Goal: Transaction & Acquisition: Book appointment/travel/reservation

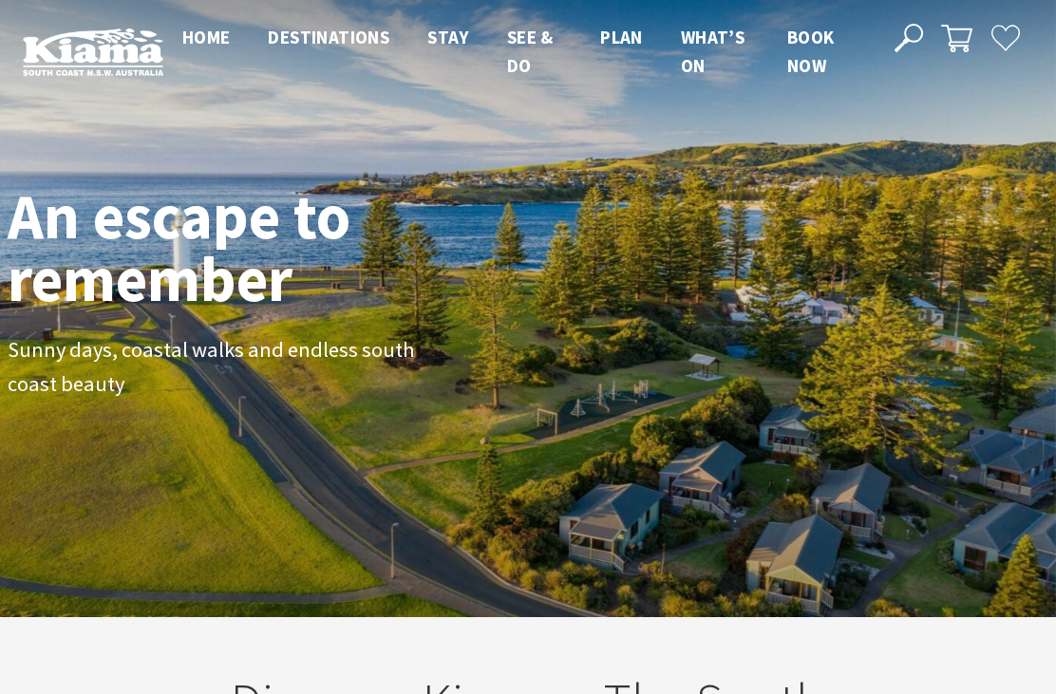
scroll to position [261, 1042]
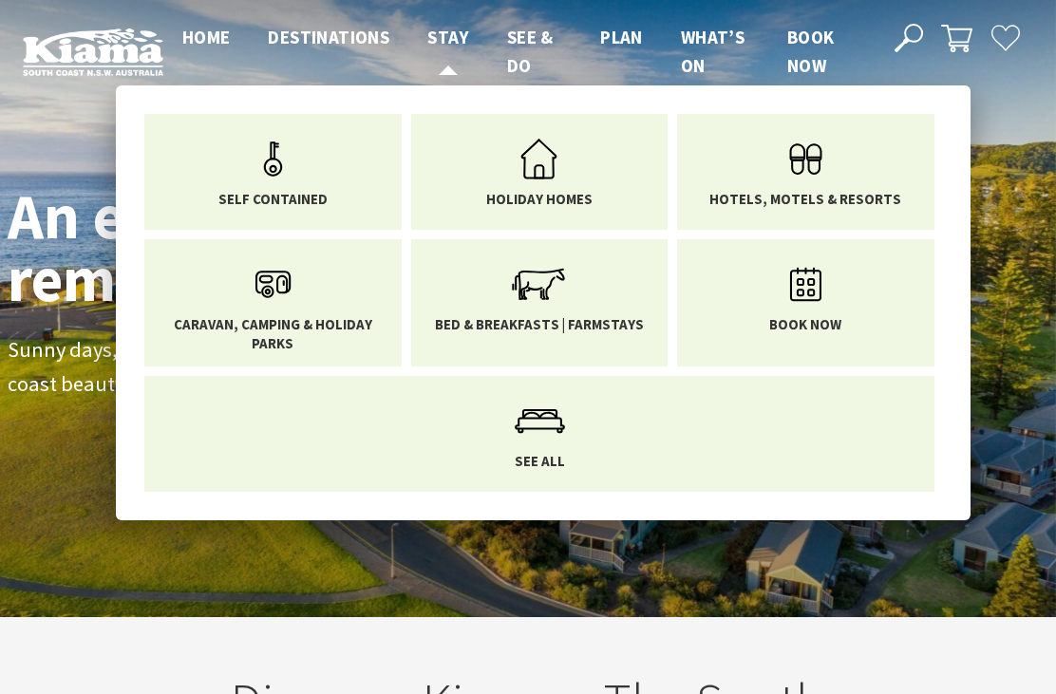
click at [876, 187] on link "Hotels, Motels & Resorts" at bounding box center [805, 168] width 229 height 80
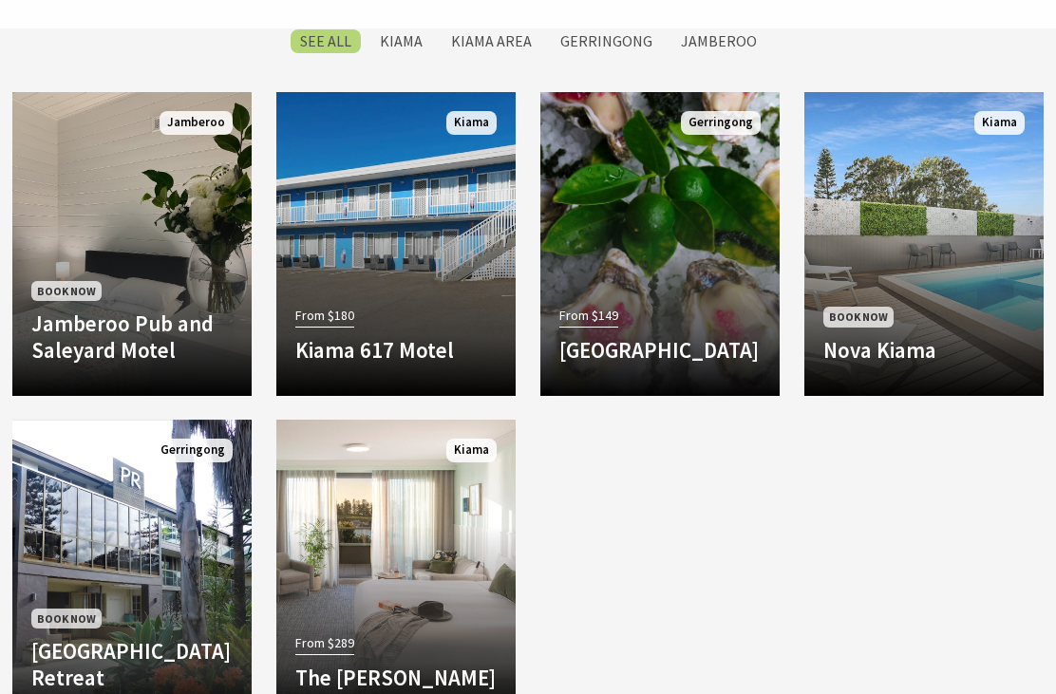
scroll to position [1518, 0]
click at [941, 333] on h4 "Nova Kiama" at bounding box center [923, 346] width 201 height 27
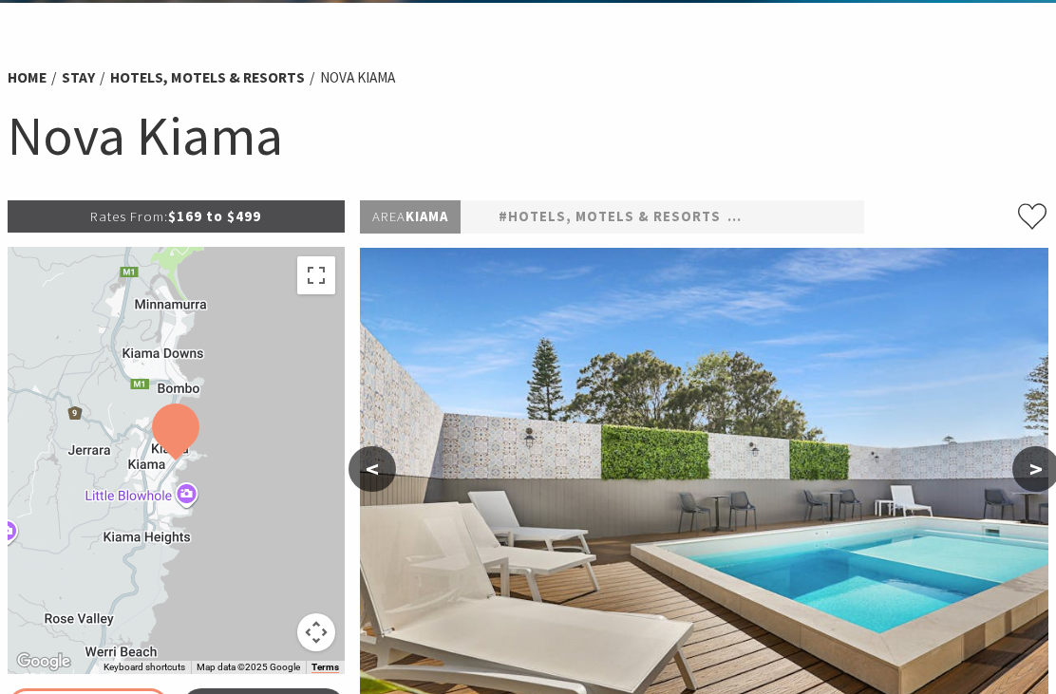
select select "3"
select select "2"
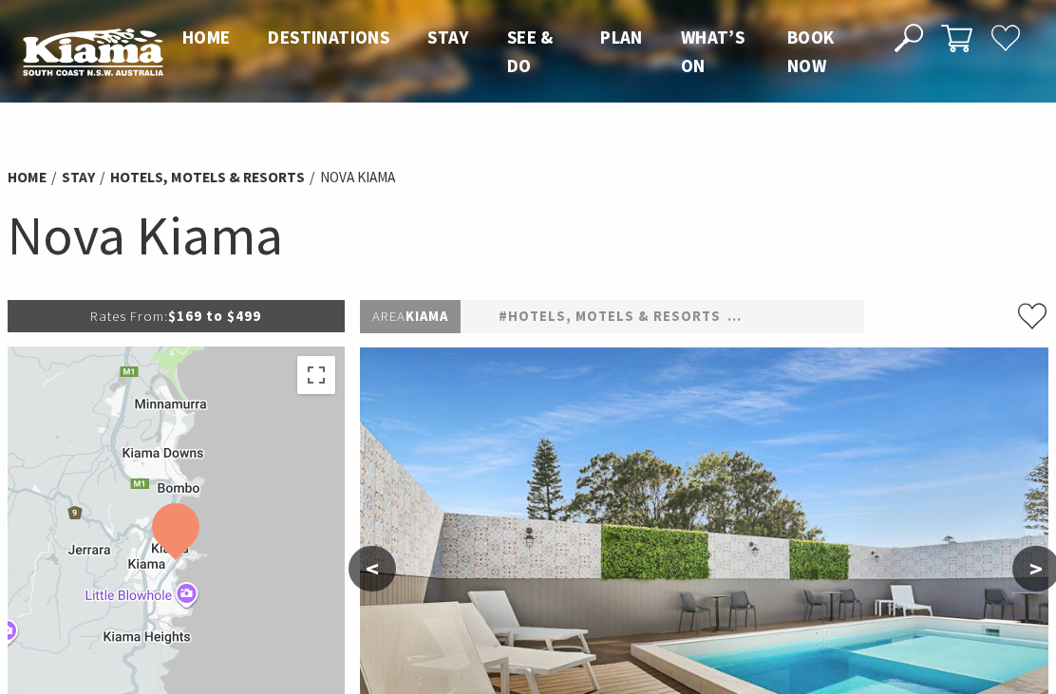
click at [825, 47] on span "Book now" at bounding box center [810, 51] width 47 height 51
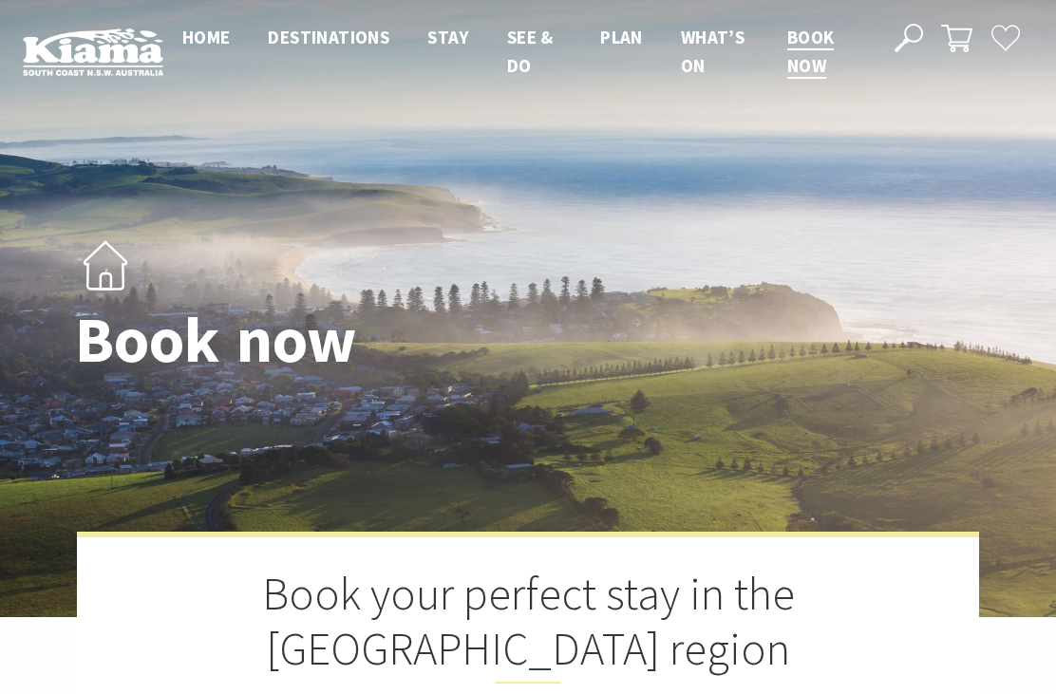
select select "3"
select select "2"
click at [807, 42] on span "Book now" at bounding box center [810, 51] width 47 height 51
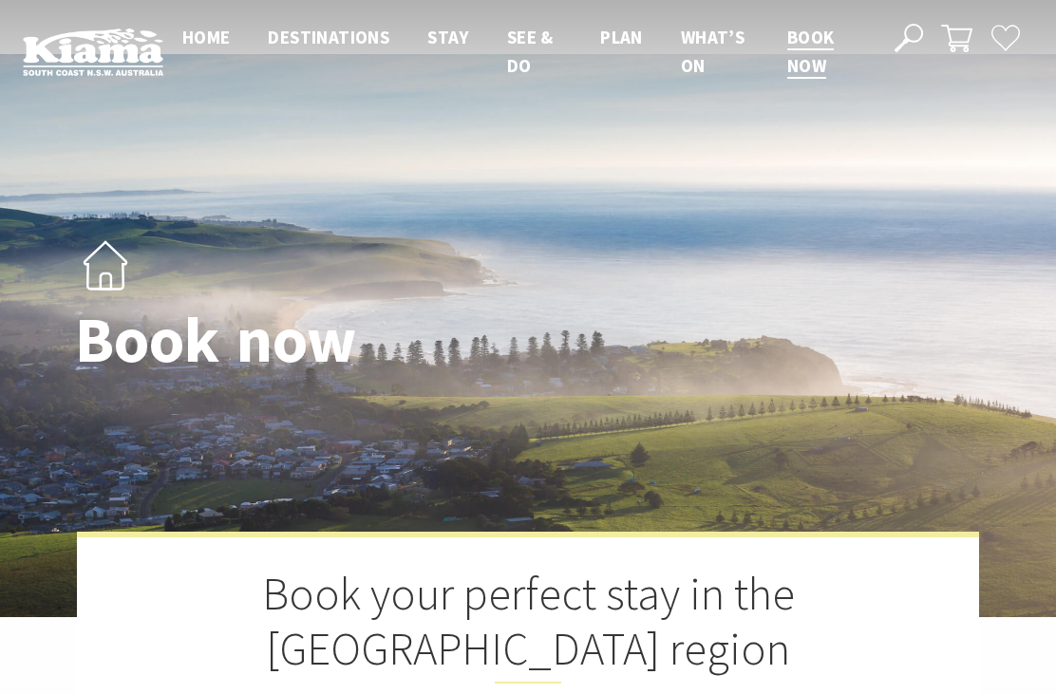
select select "3"
select select "2"
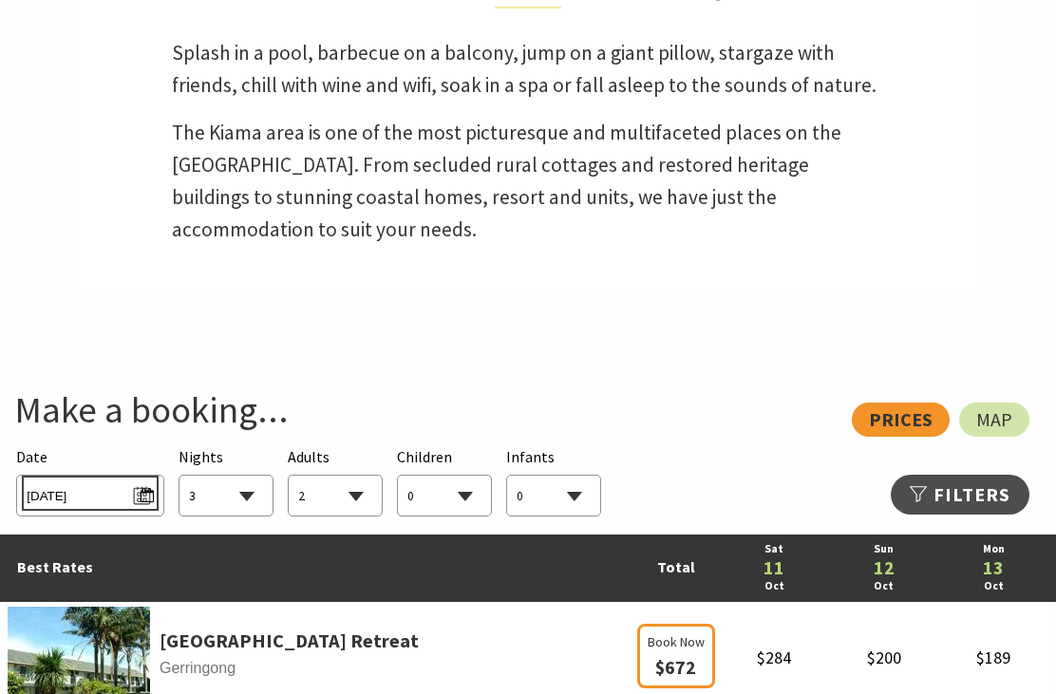
click at [153, 481] on span "Sat 11/10/2025" at bounding box center [90, 494] width 126 height 26
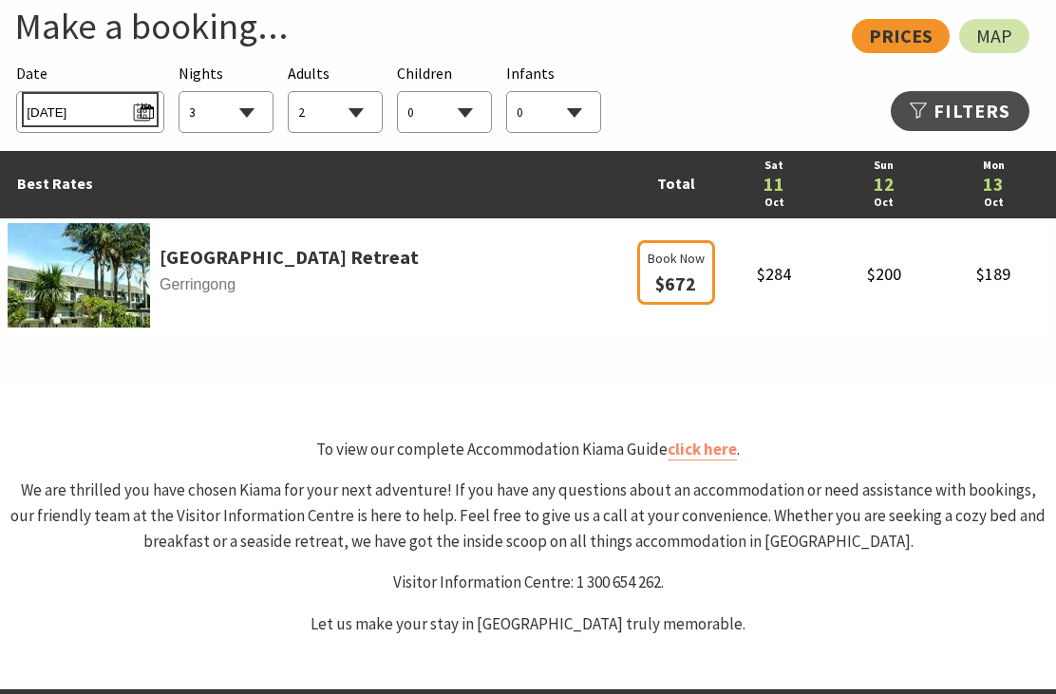
scroll to position [1059, 0]
click at [143, 105] on span "Sat 11/10/2025" at bounding box center [90, 110] width 126 height 26
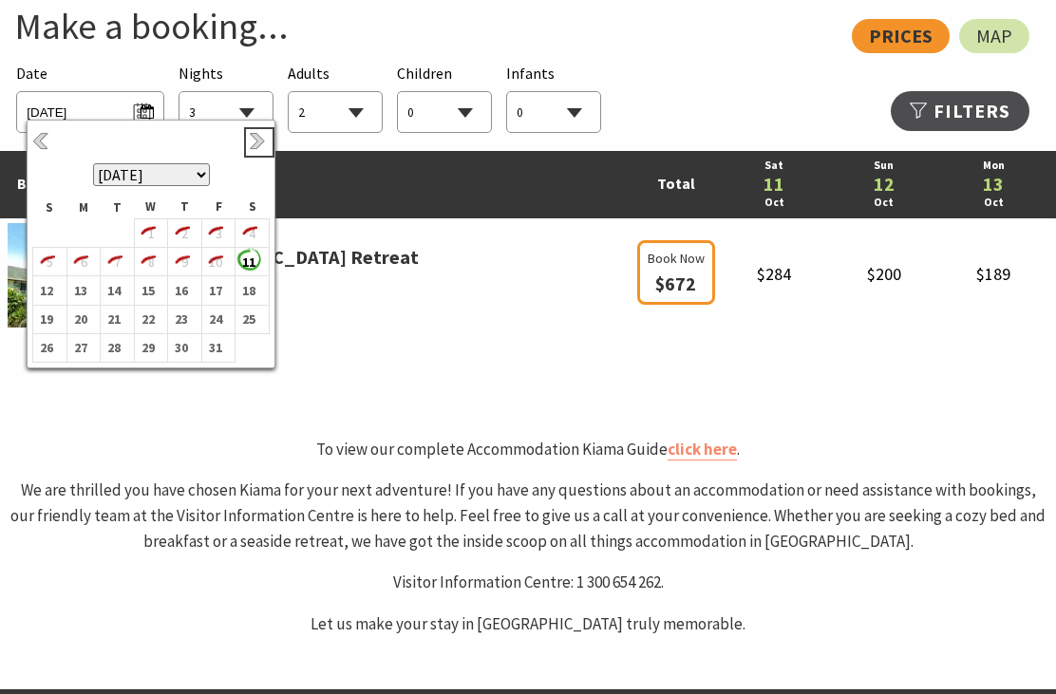
click at [254, 141] on link "Next" at bounding box center [259, 142] width 21 height 21
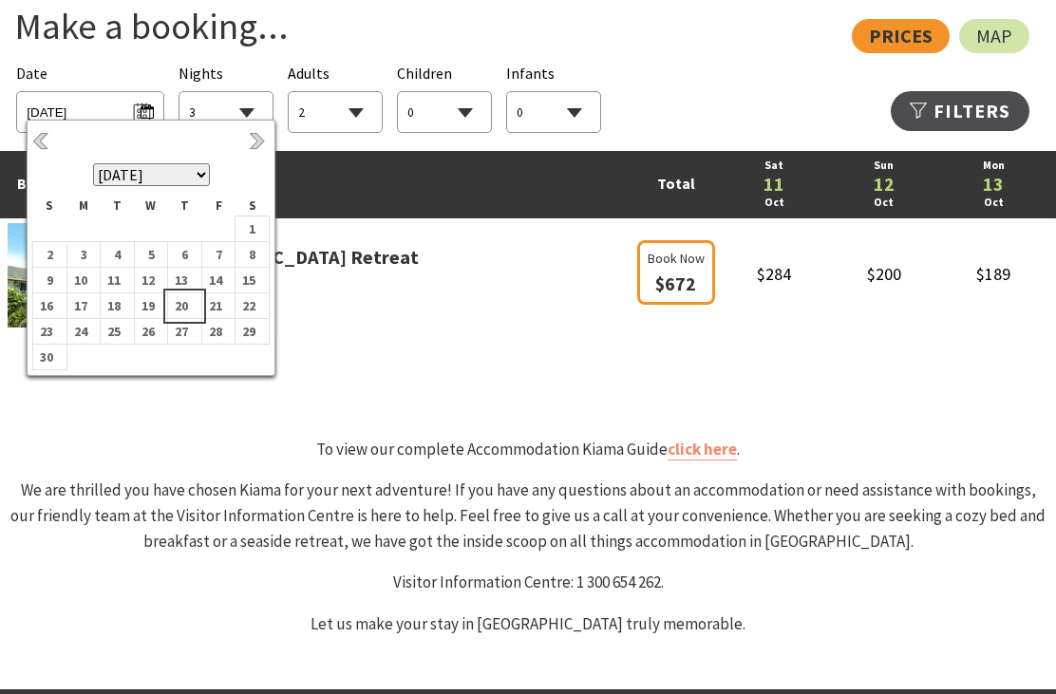
click at [196, 308] on td "20" at bounding box center [185, 306] width 34 height 26
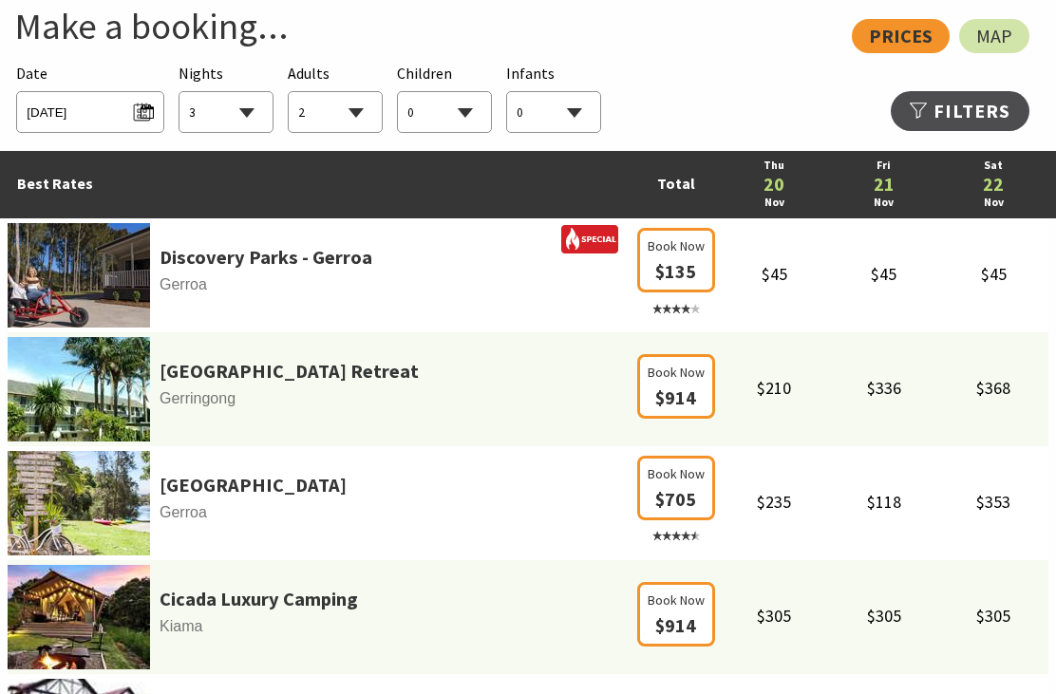
click at [272, 118] on select "1 2 3 4 5 6 7 8 9 10 11 12 13 14 15 16 17 18 19 20 21 22 23 24 25 26 27 28 29 30" at bounding box center [225, 113] width 93 height 42
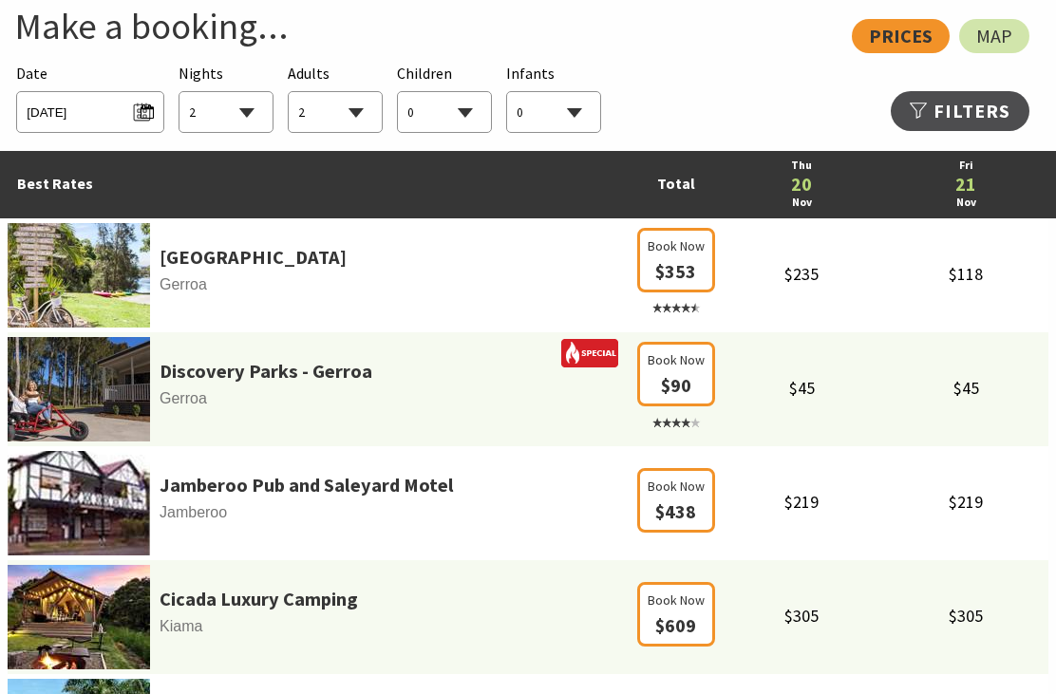
click at [253, 104] on select "1 2 3 4 5 6 7 8 9 10 11 12 13 14 15 16 17 18 19 20 21 22 23 24 25 26 27 28 29 30" at bounding box center [225, 113] width 93 height 42
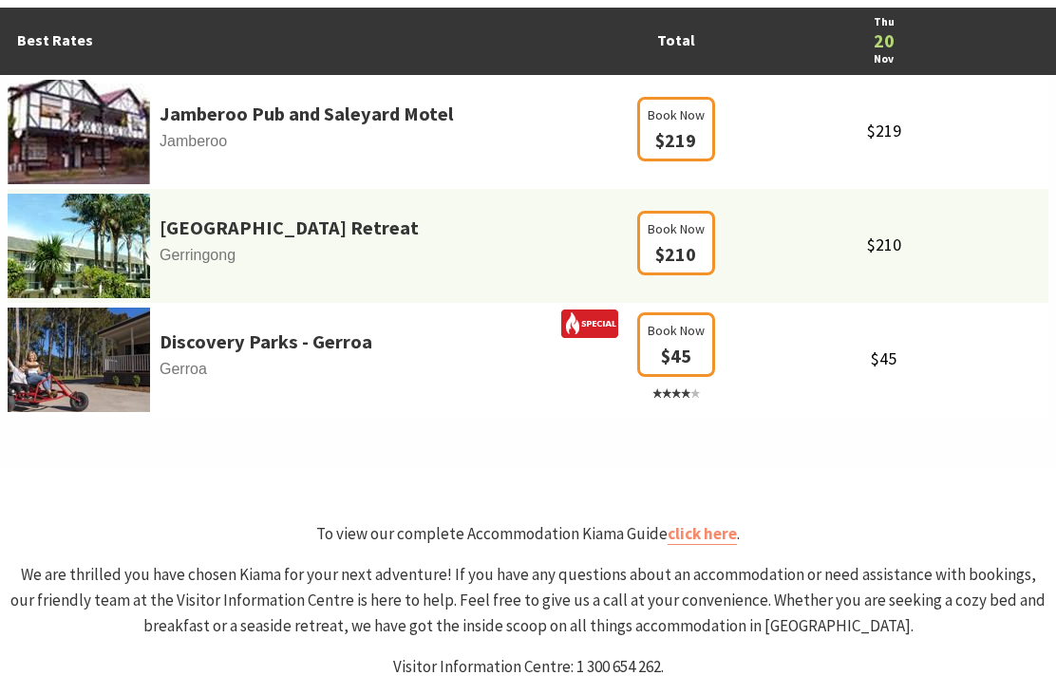
scroll to position [1201, 0]
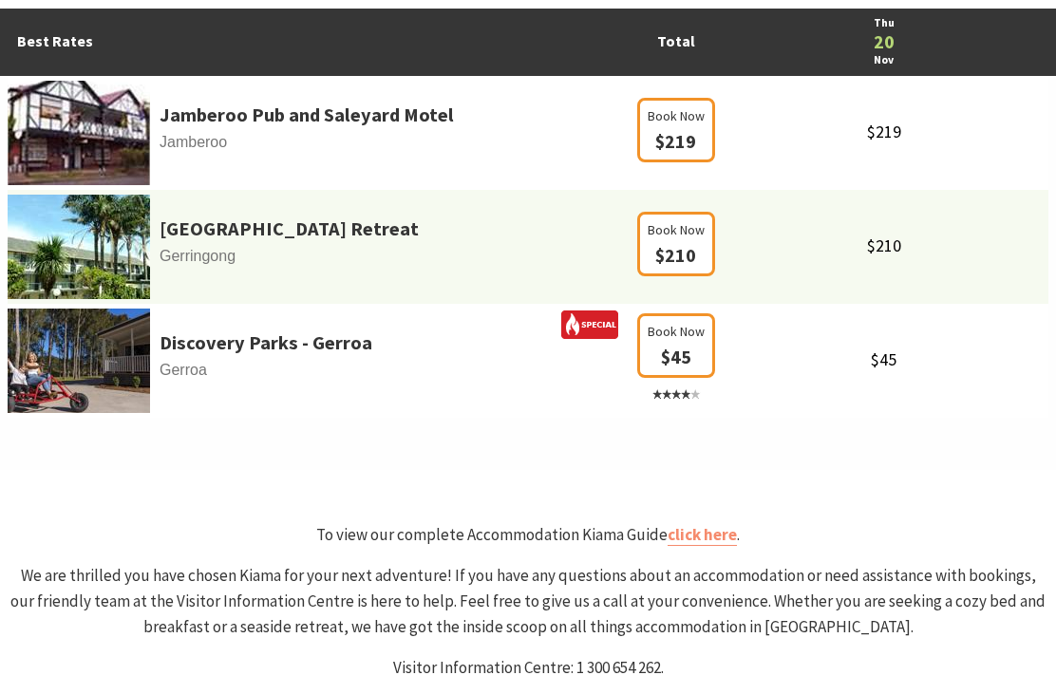
select select "1"
